Goal: Task Accomplishment & Management: Manage account settings

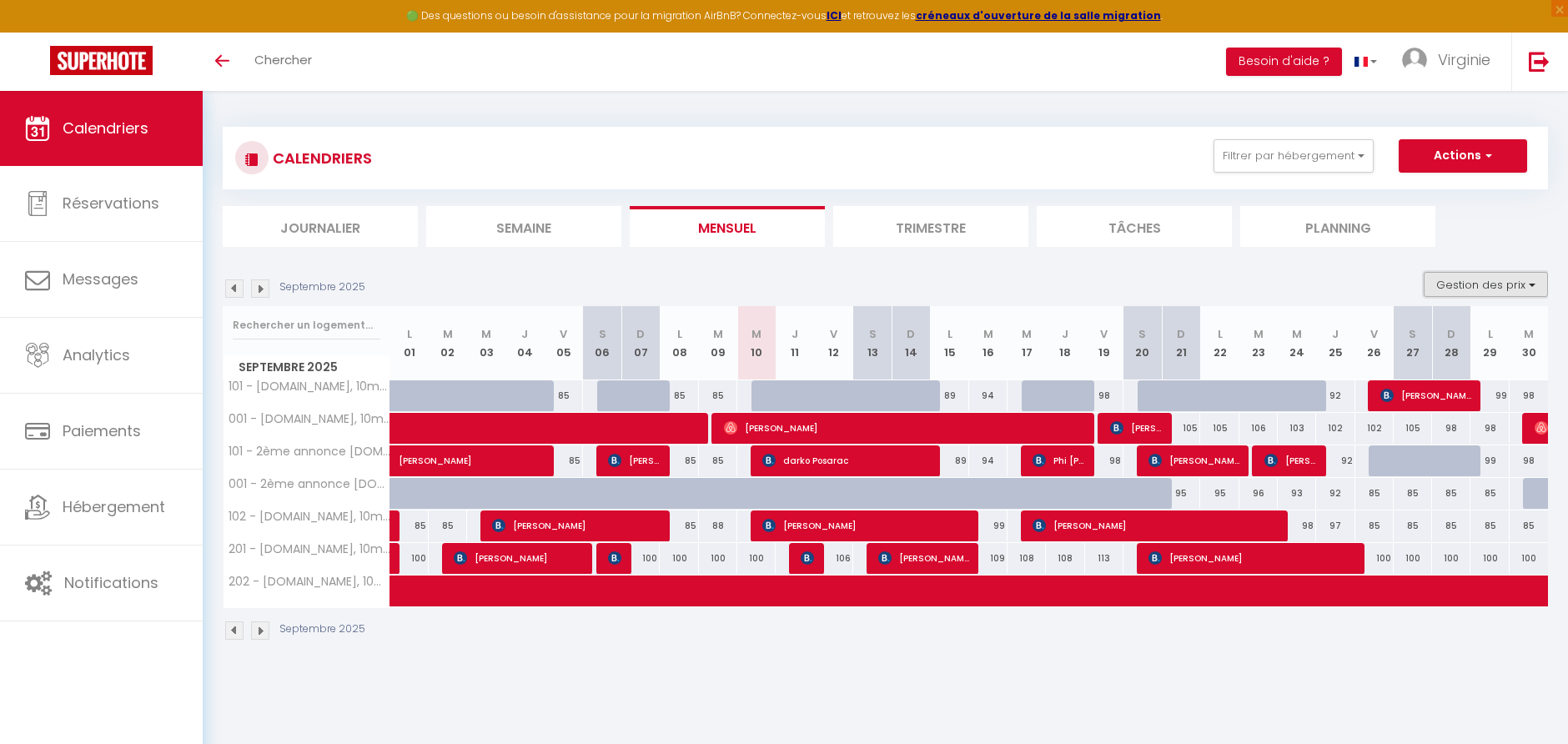
click at [1512, 284] on button "Gestion des prix" at bounding box center [1485, 284] width 124 height 25
click at [1512, 216] on ul "Journalier Semaine Mensuel Trimestre Tâches Planning" at bounding box center [885, 226] width 1325 height 41
click at [1327, 155] on button "Filtrer par hébergement" at bounding box center [1293, 156] width 160 height 33
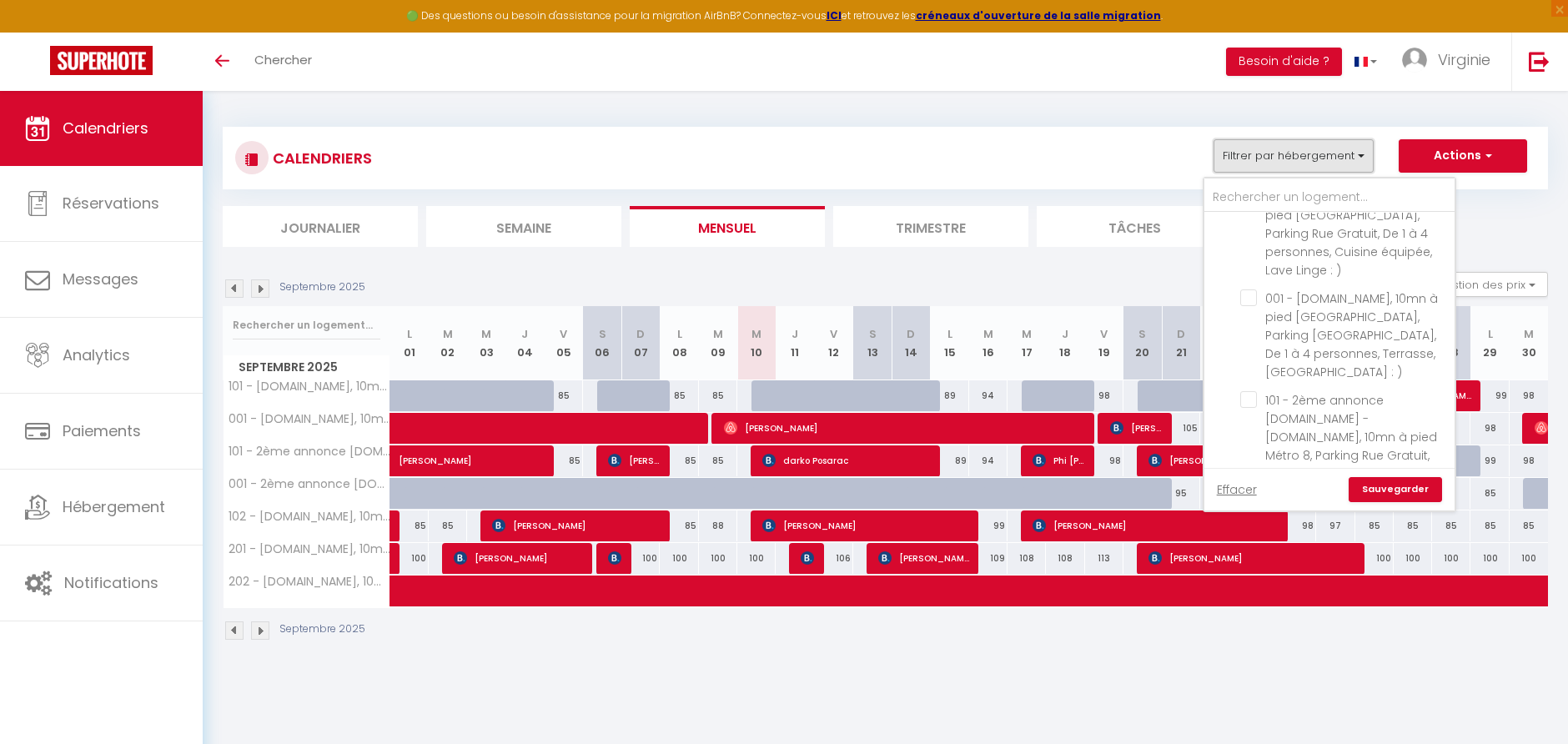
scroll to position [185, 0]
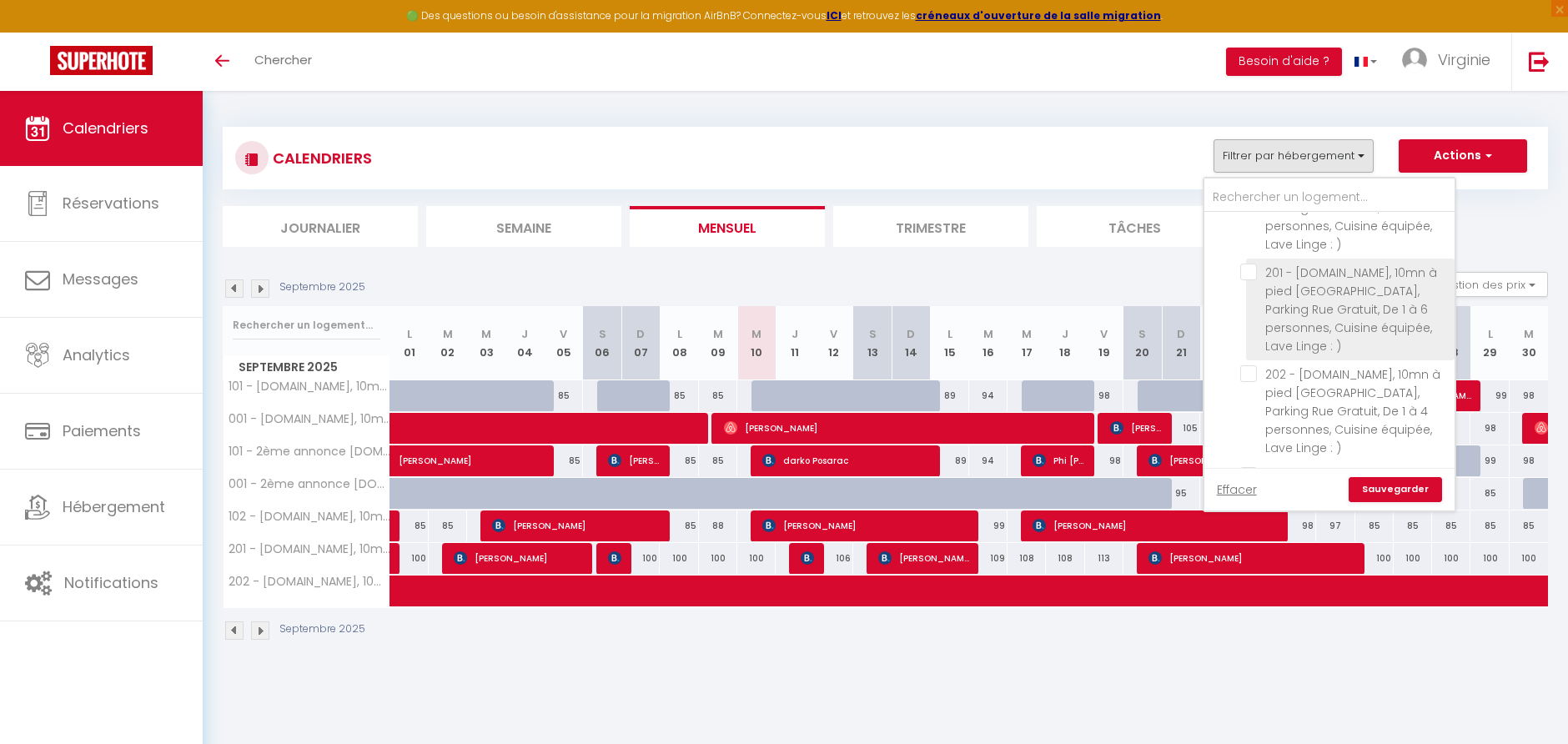
click at [1255, 269] on input "201 - [DOMAIN_NAME], 10mn à pied [GEOGRAPHIC_DATA], Parking Rue Gratuit, De 1 à…" at bounding box center [1345, 271] width 209 height 17
checkbox input "true"
checkbox input "false"
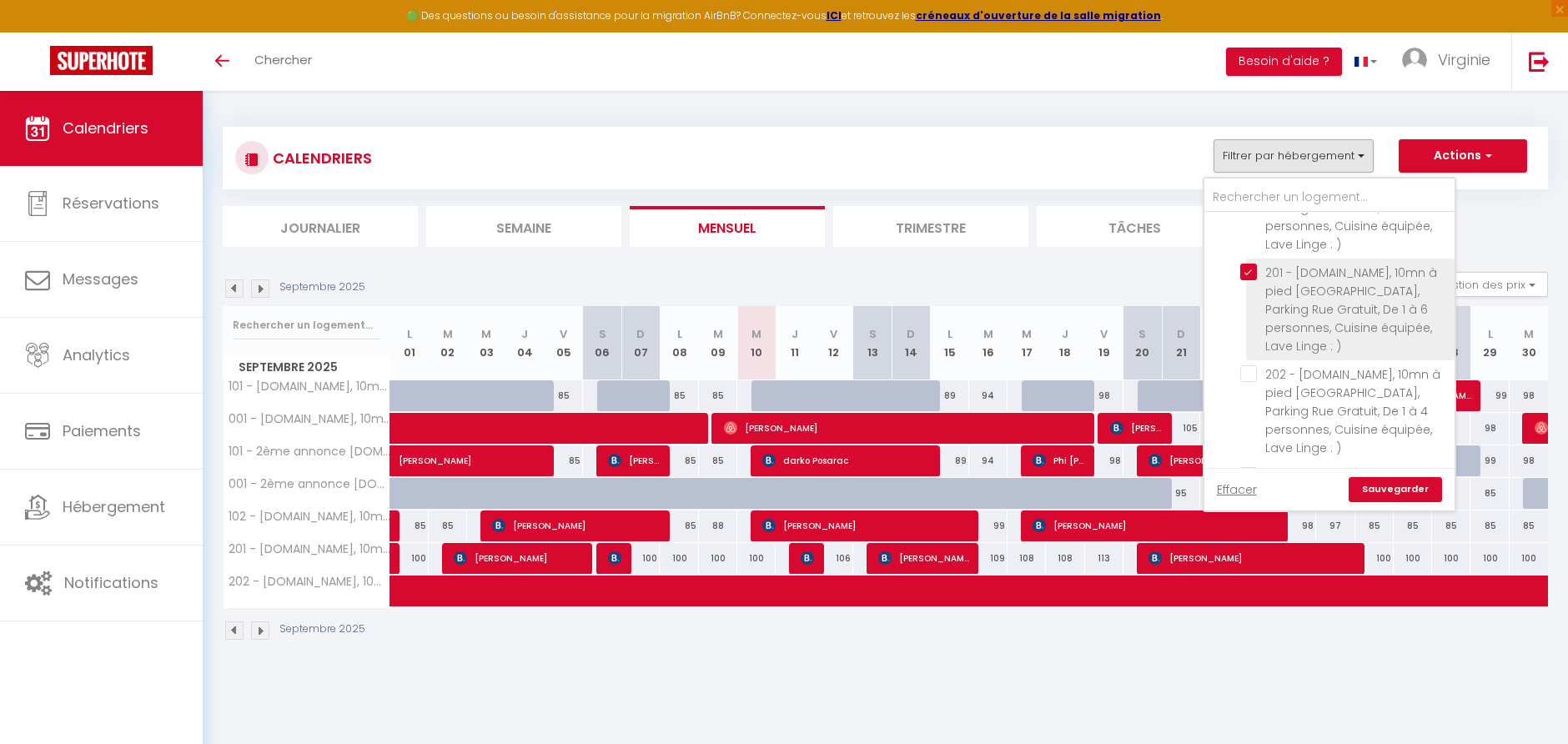
checkbox input "false"
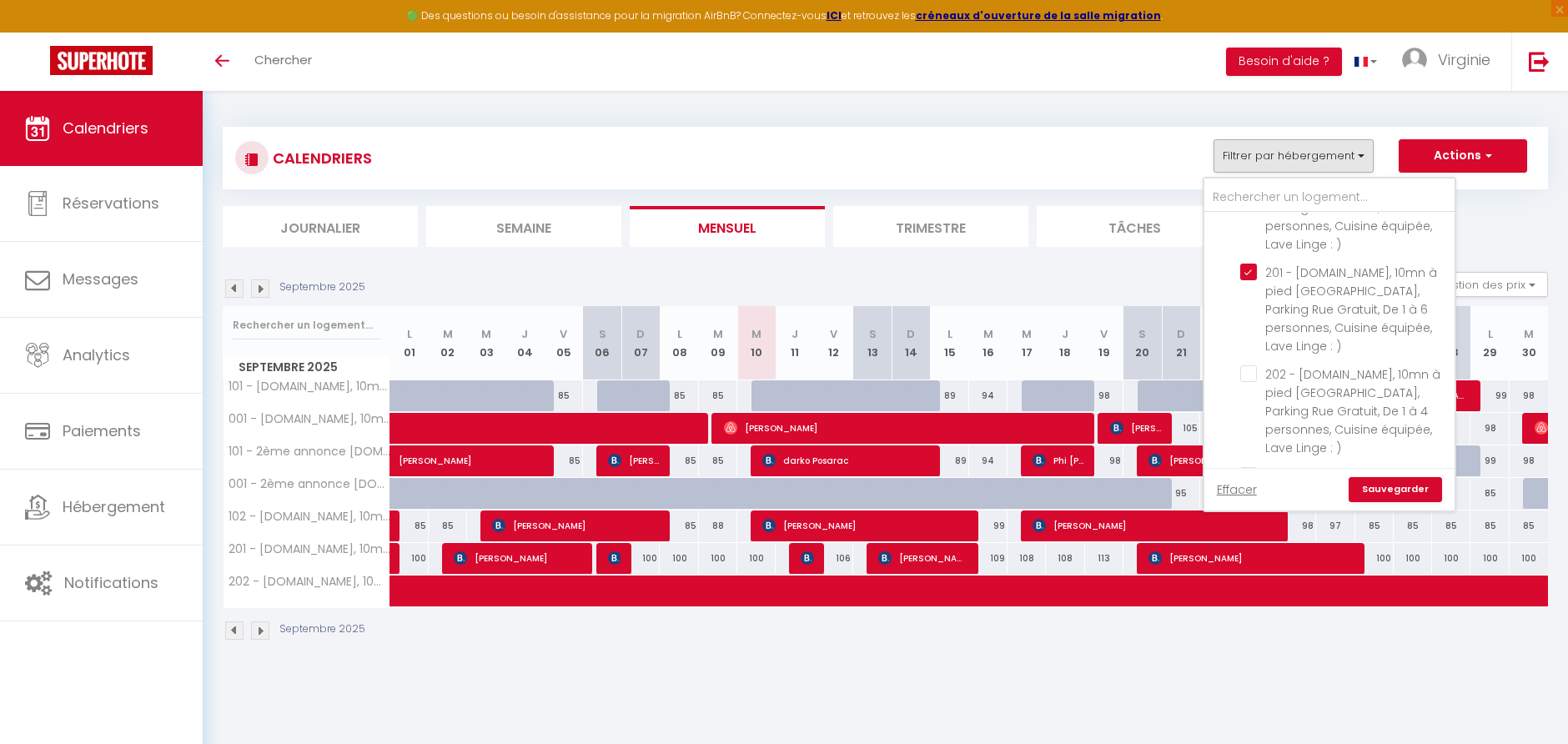
click at [1401, 491] on link "Sauvegarder" at bounding box center [1394, 489] width 93 height 25
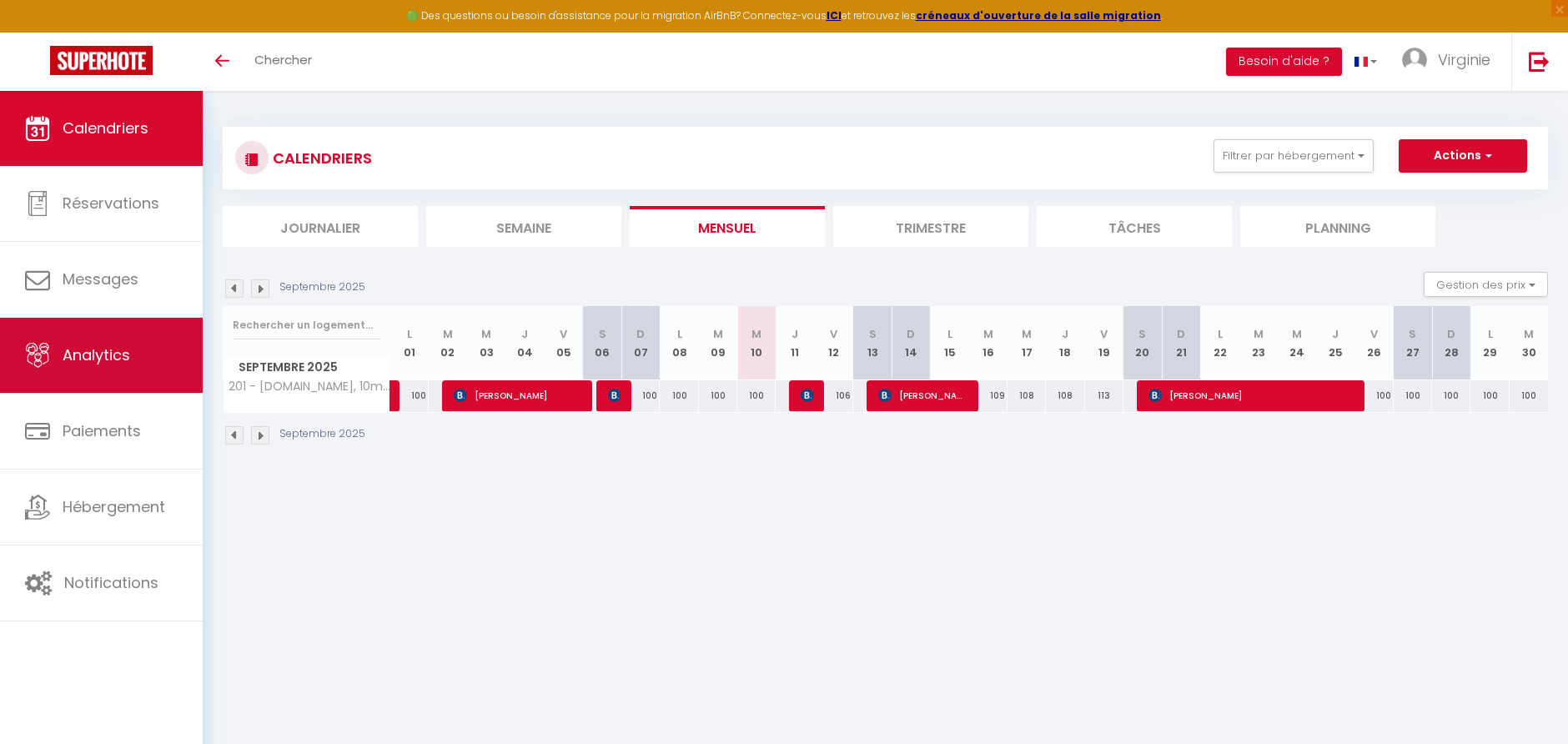
click at [92, 365] on link "Analytics" at bounding box center [101, 355] width 203 height 75
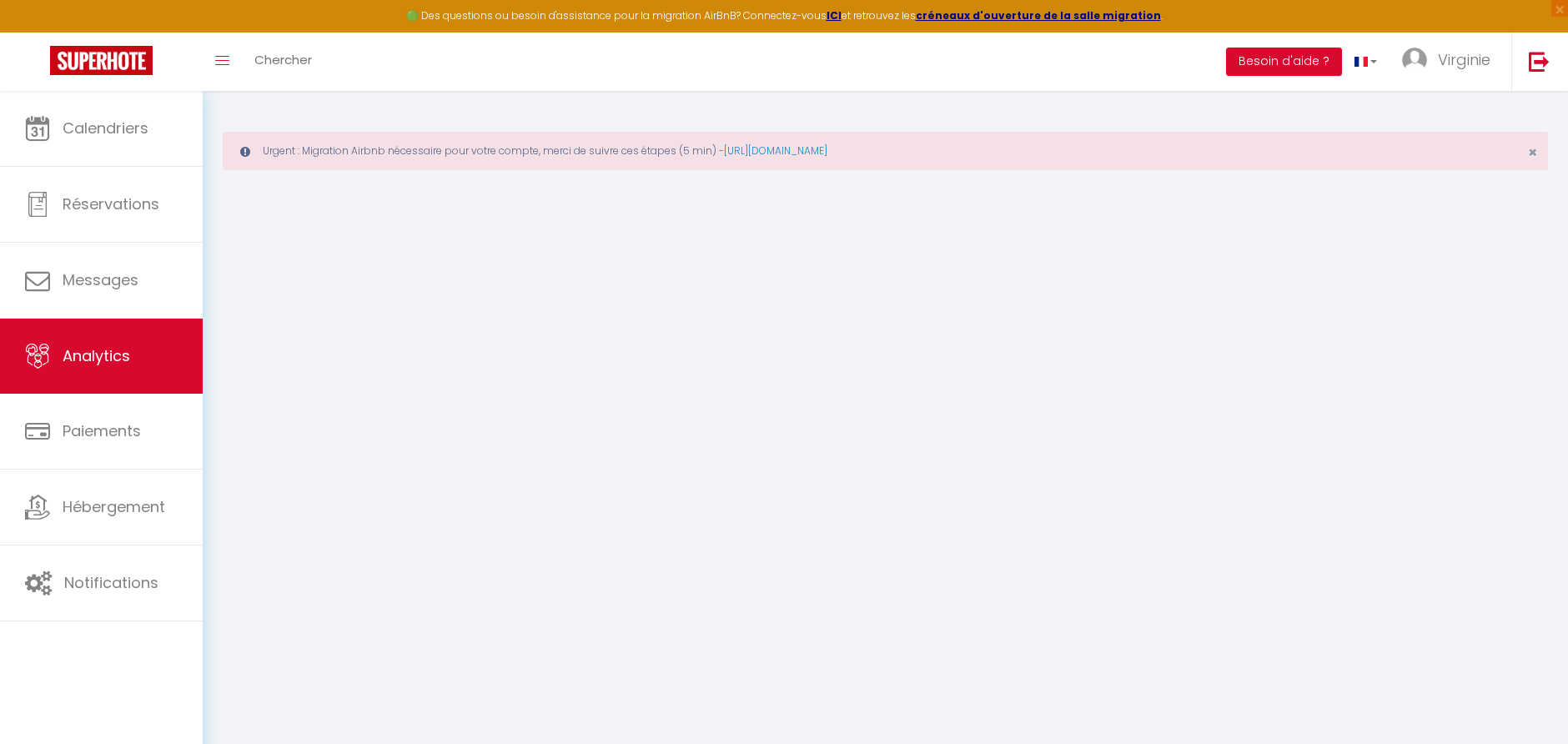
select select "2025"
select select "9"
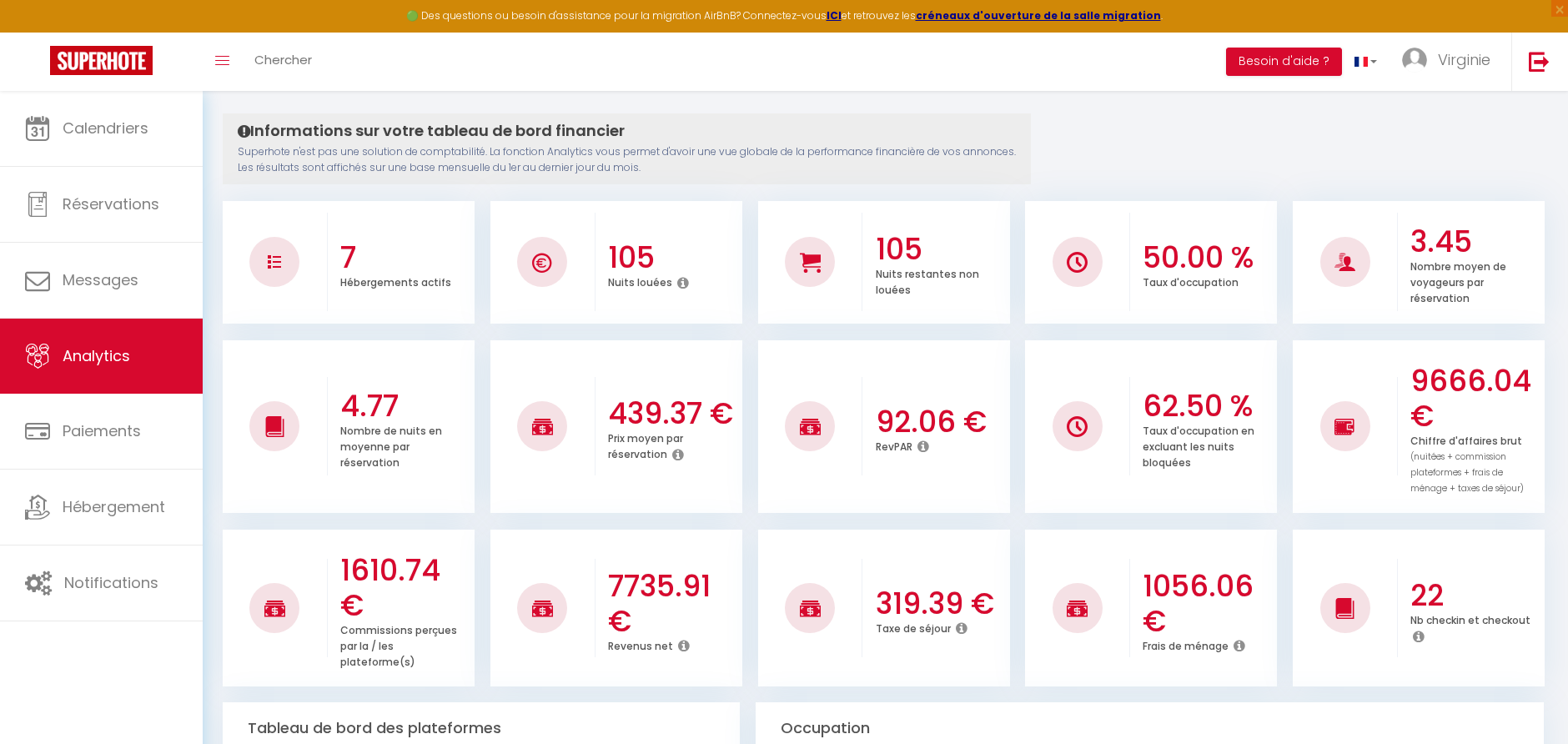
scroll to position [225, 0]
